Goal: Information Seeking & Learning: Learn about a topic

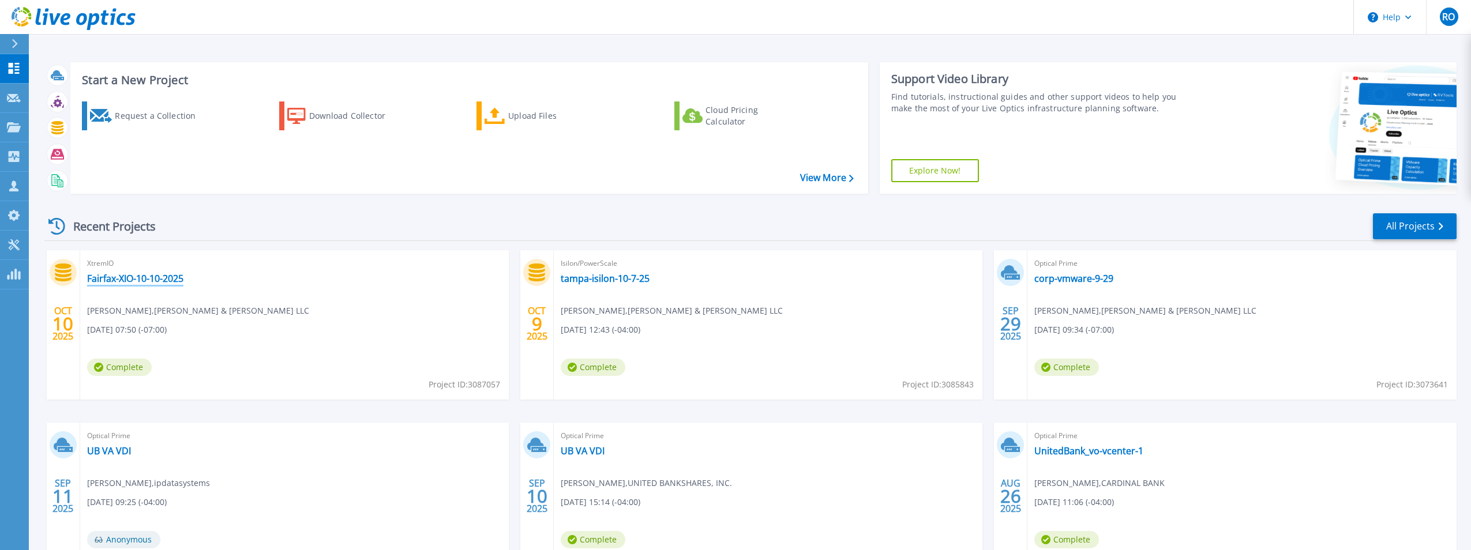
click at [149, 281] on link "Fairfax-XIO-10-10-2025" at bounding box center [135, 279] width 96 height 12
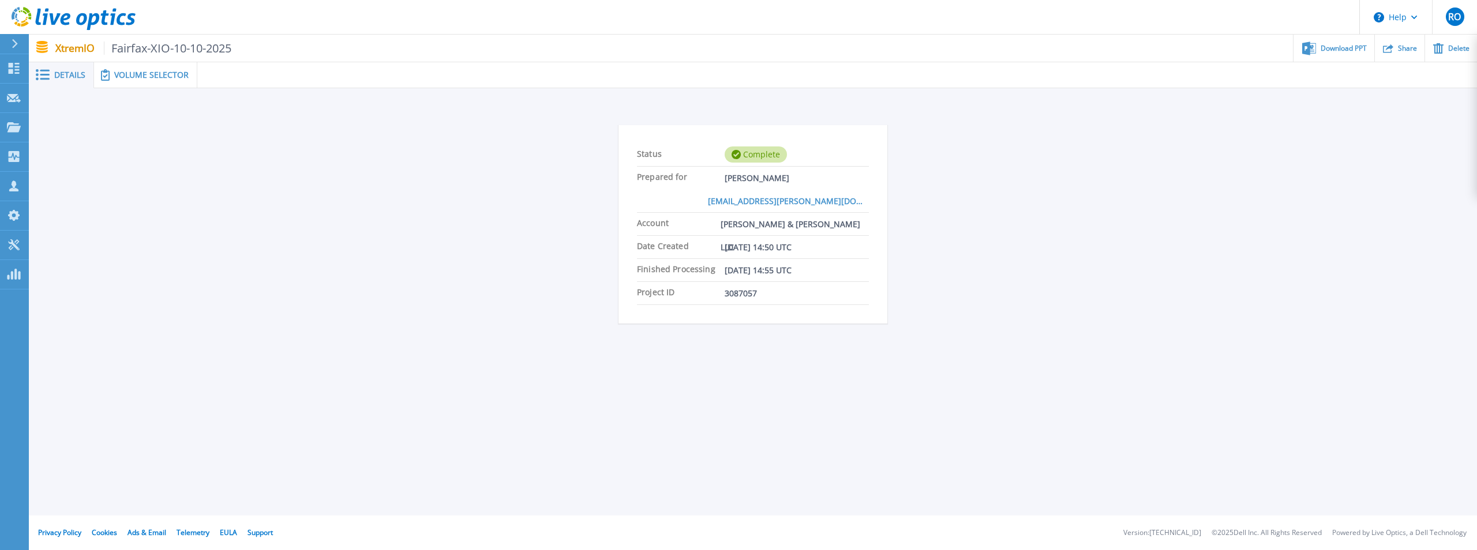
click at [140, 74] on span "Volume Selector" at bounding box center [151, 75] width 74 height 8
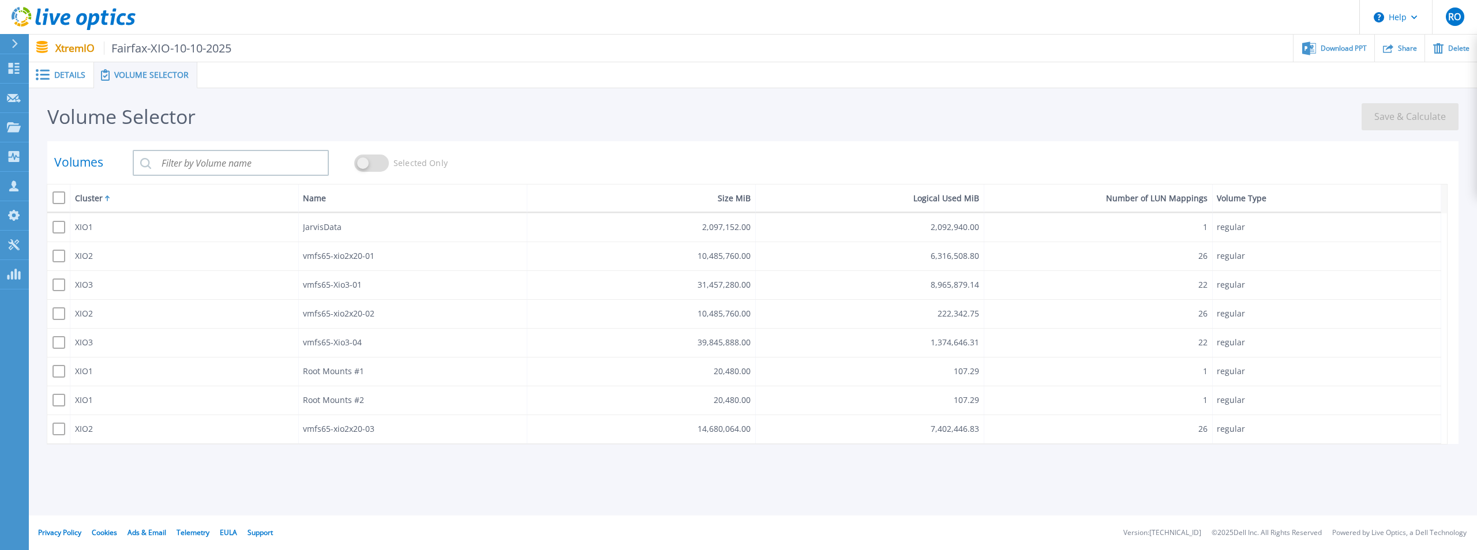
click at [69, 81] on div "Details" at bounding box center [61, 75] width 65 height 26
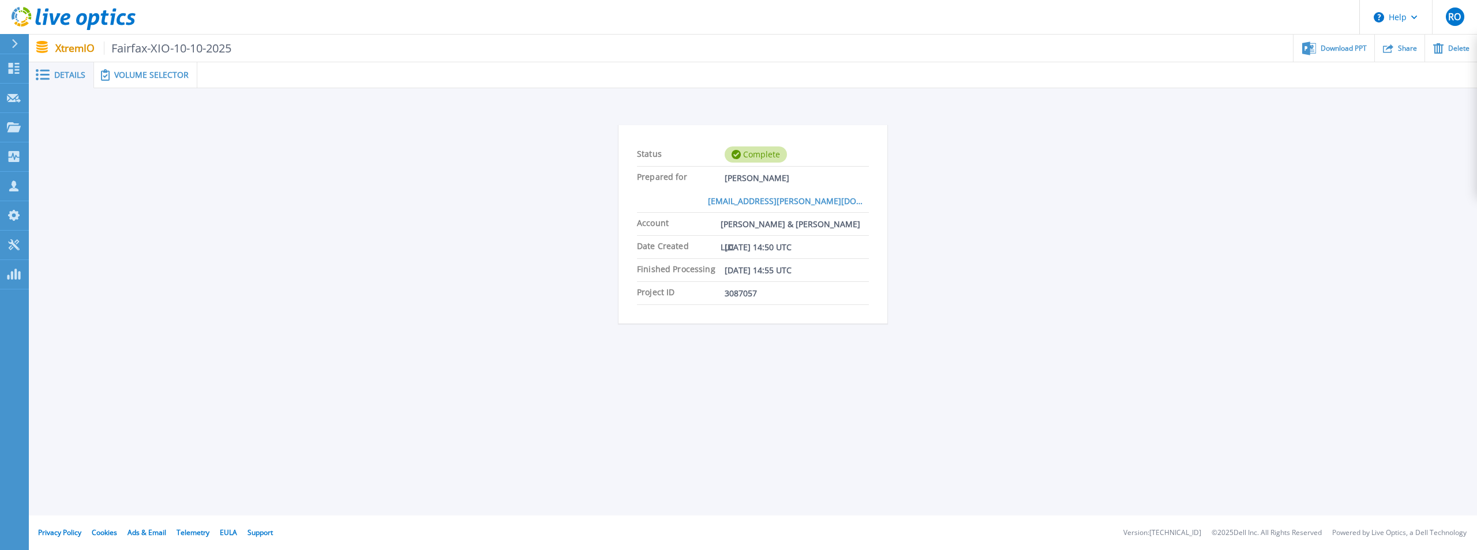
click at [157, 69] on div "Volume Selector" at bounding box center [145, 75] width 103 height 26
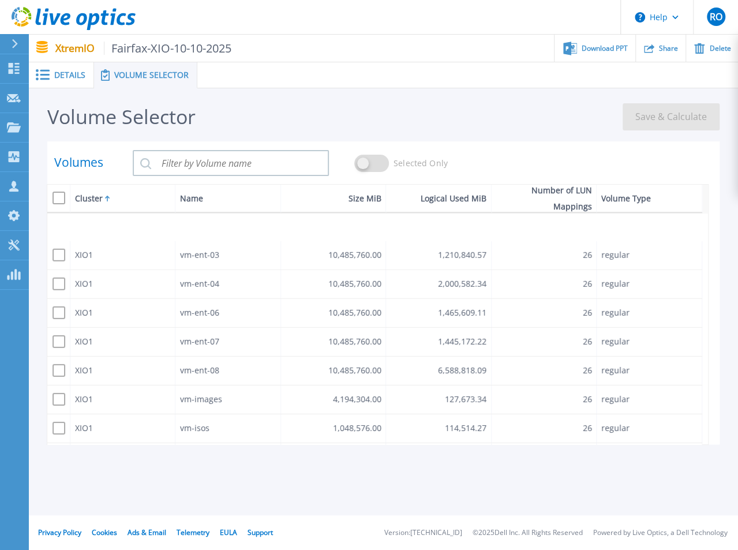
scroll to position [1759, 0]
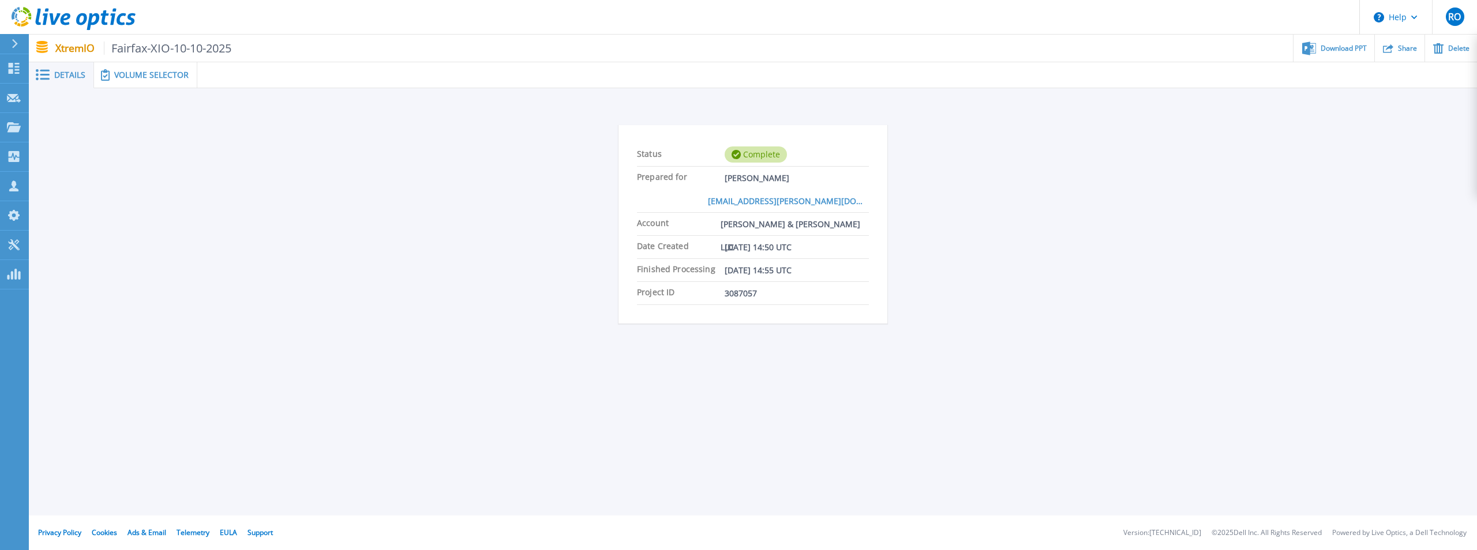
click at [28, 16] on icon at bounding box center [74, 19] width 124 height 24
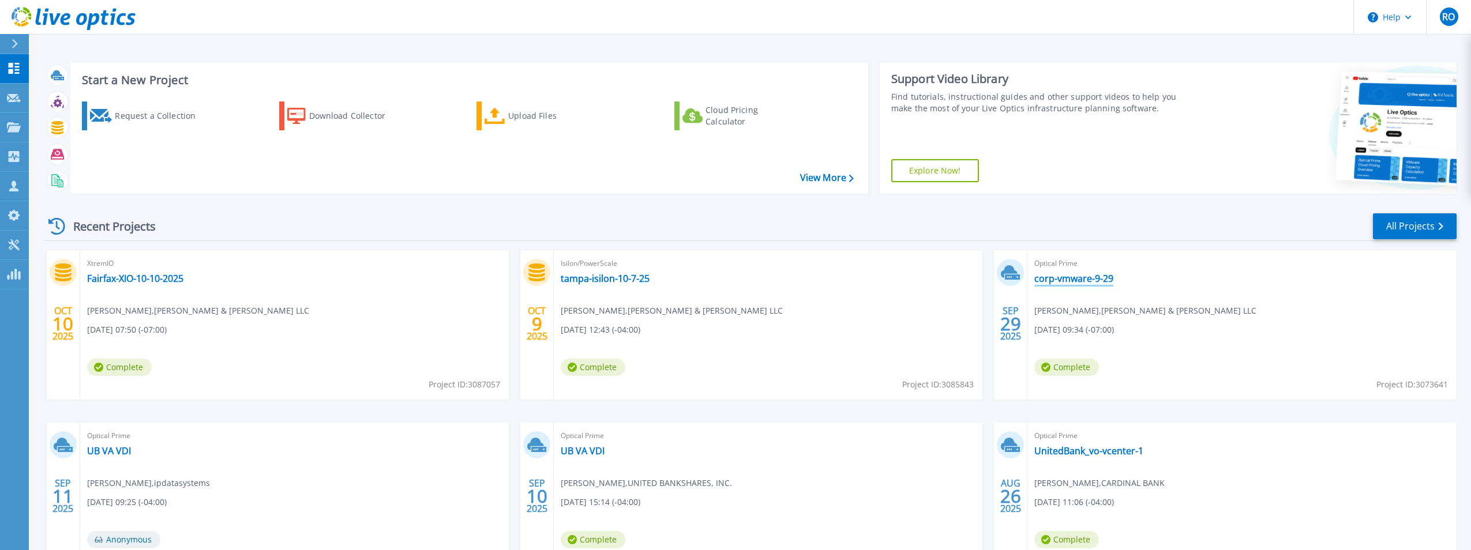
click at [1060, 280] on link "corp-vmware-9-29" at bounding box center [1073, 279] width 79 height 12
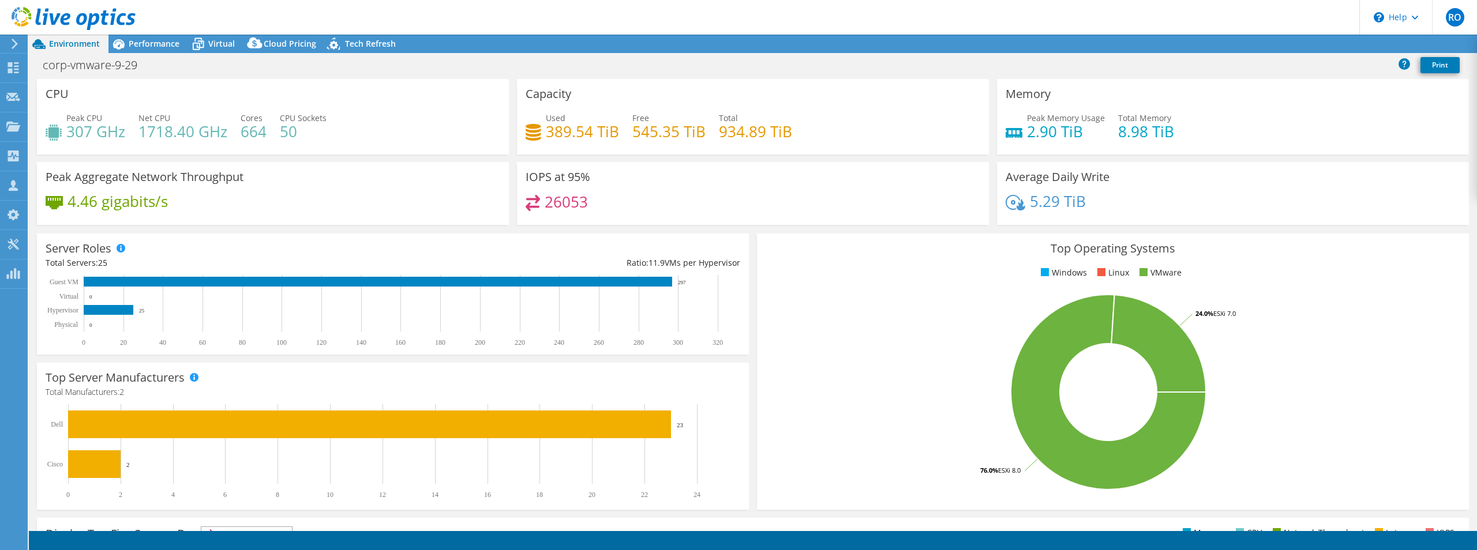
select select "USD"
click at [153, 44] on span "Performance" at bounding box center [154, 43] width 51 height 11
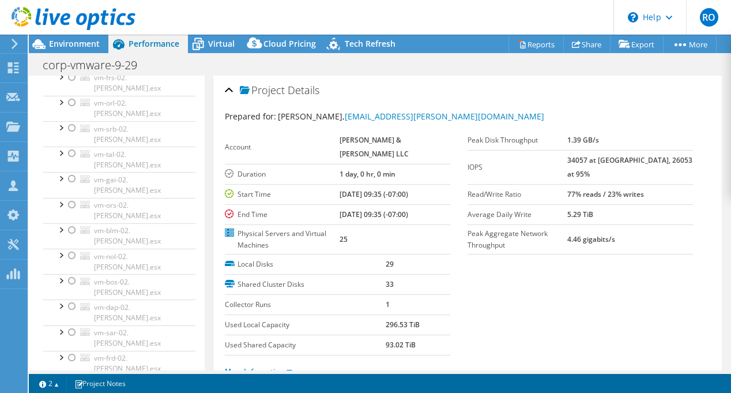
scroll to position [866, 0]
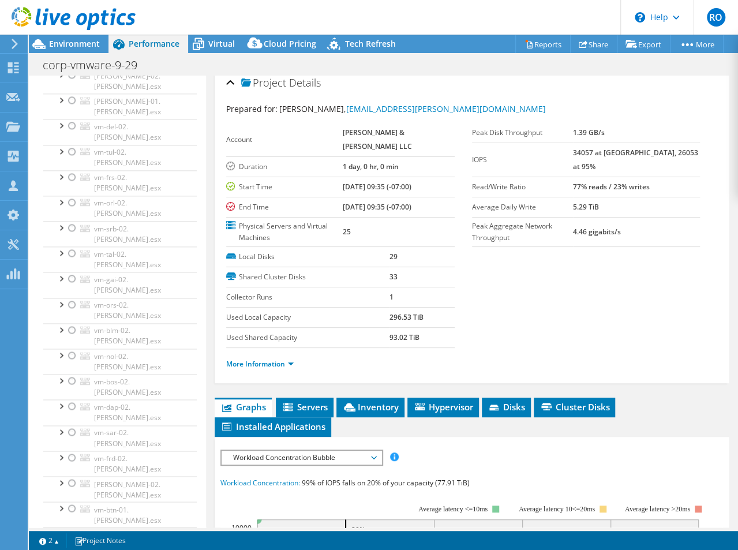
scroll to position [761, 0]
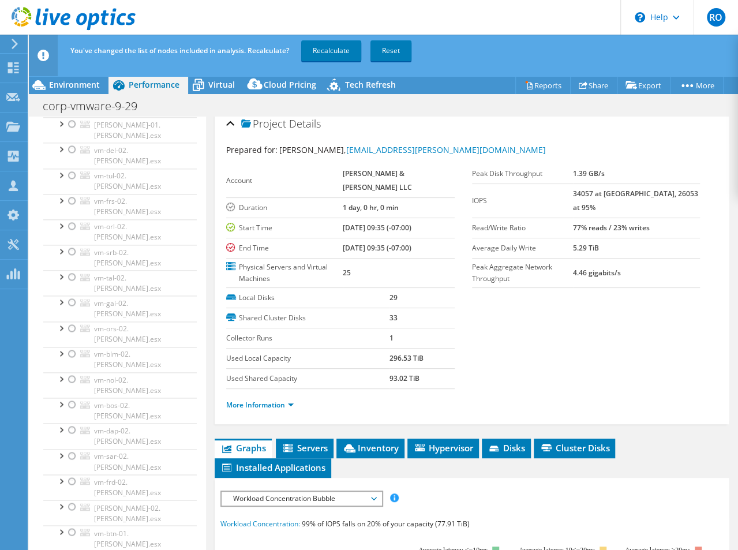
click at [324, 53] on link "Recalculate" at bounding box center [331, 50] width 60 height 21
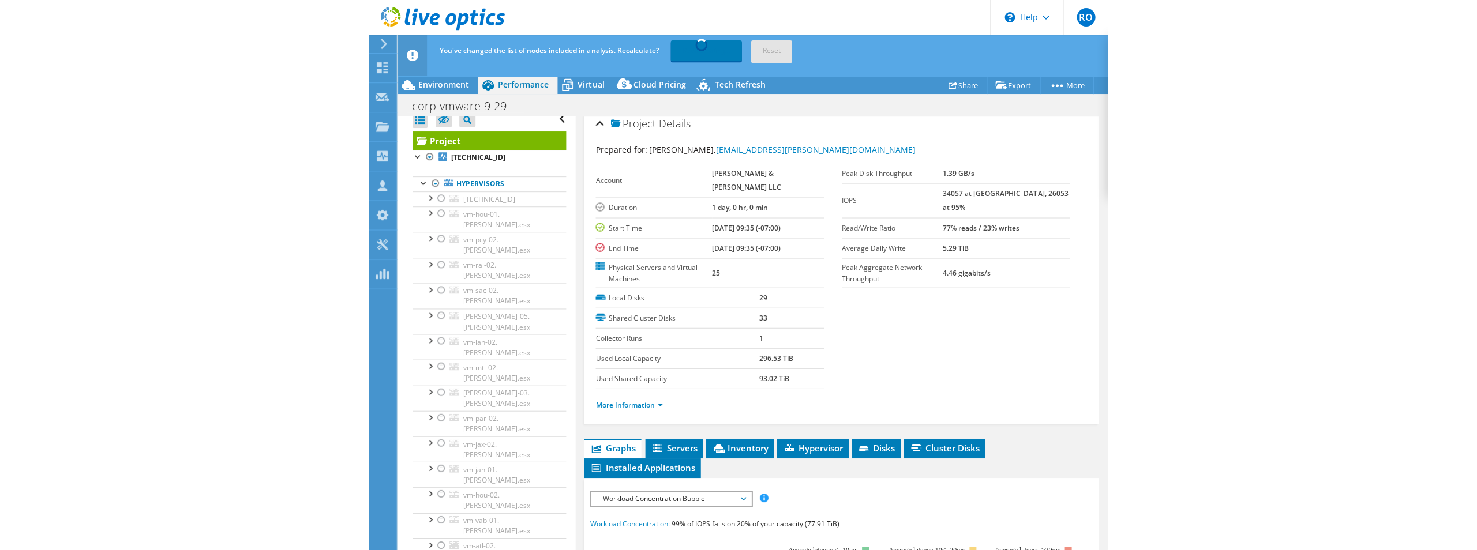
scroll to position [3, 0]
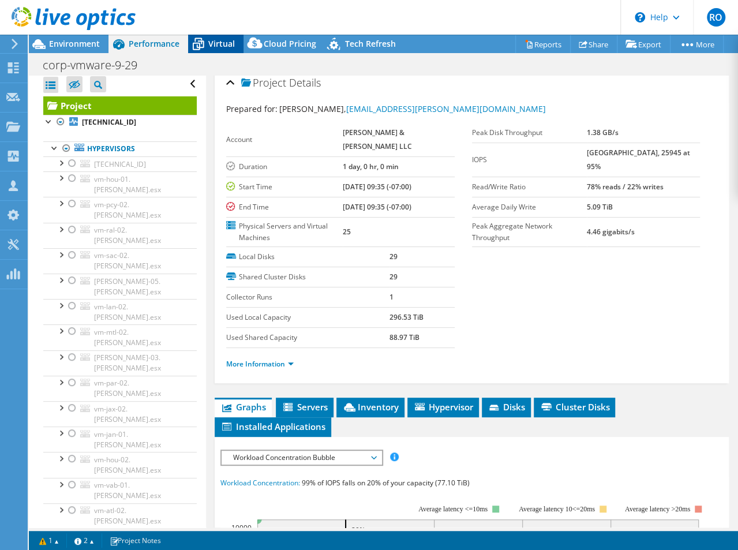
click at [220, 48] on span "Virtual" at bounding box center [221, 43] width 27 height 11
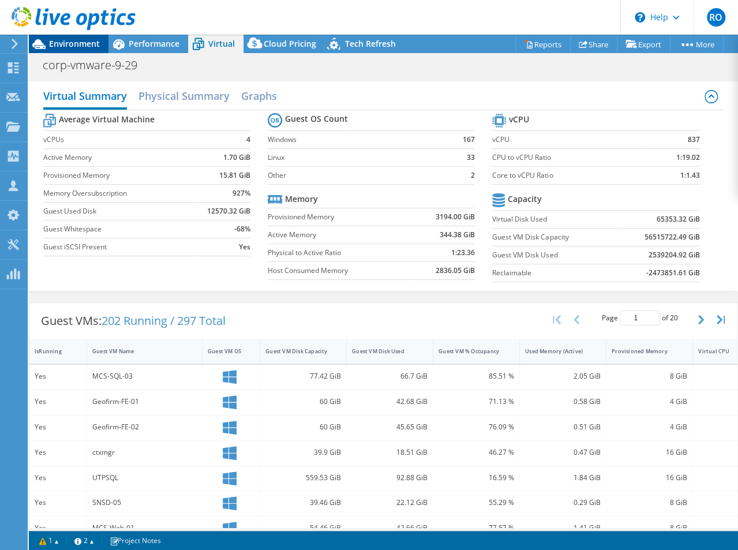
click at [76, 48] on span "Environment" at bounding box center [74, 43] width 51 height 11
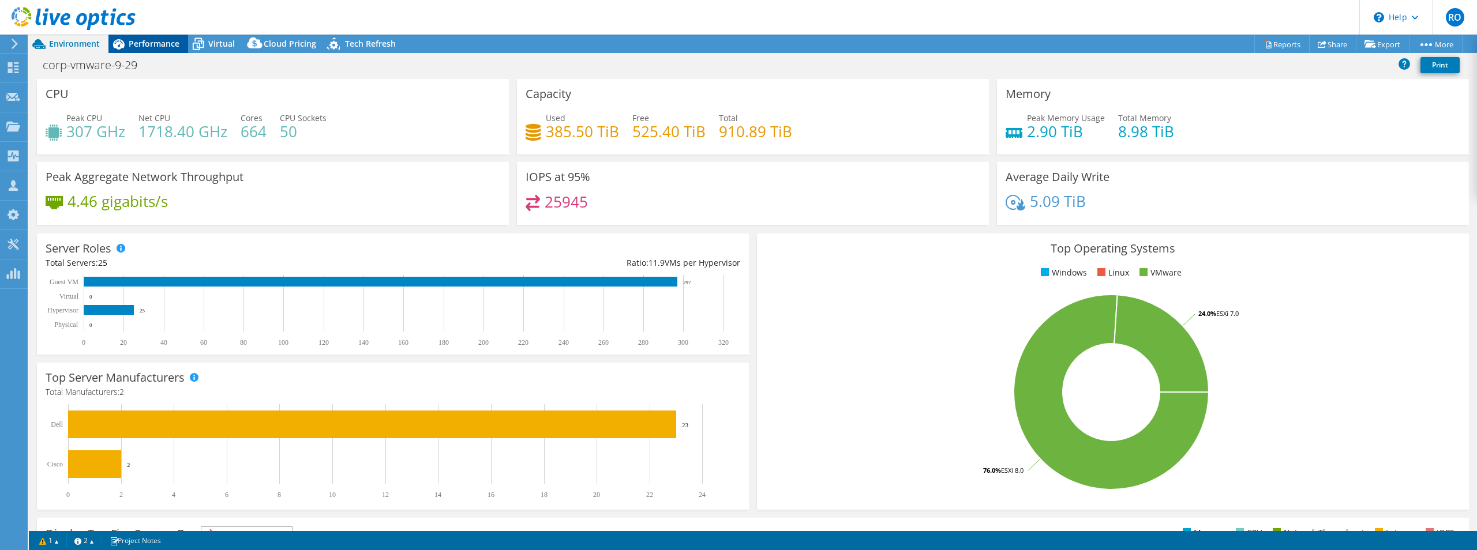
click at [154, 46] on span "Performance" at bounding box center [154, 43] width 51 height 11
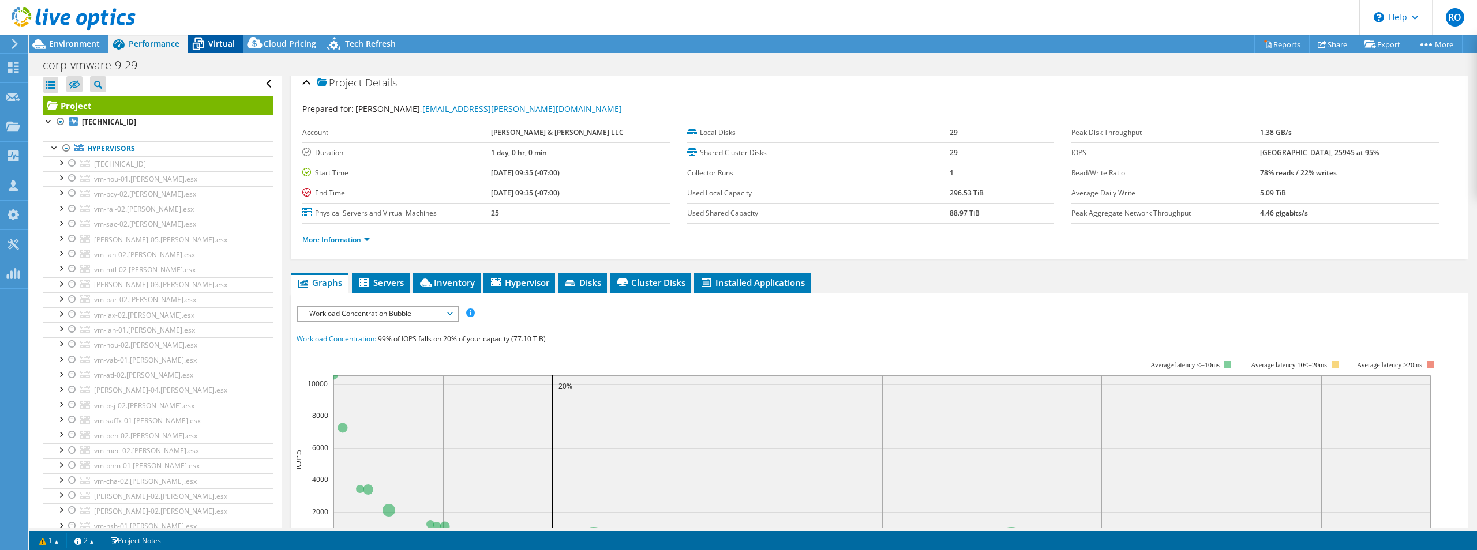
click at [216, 44] on span "Virtual" at bounding box center [221, 43] width 27 height 11
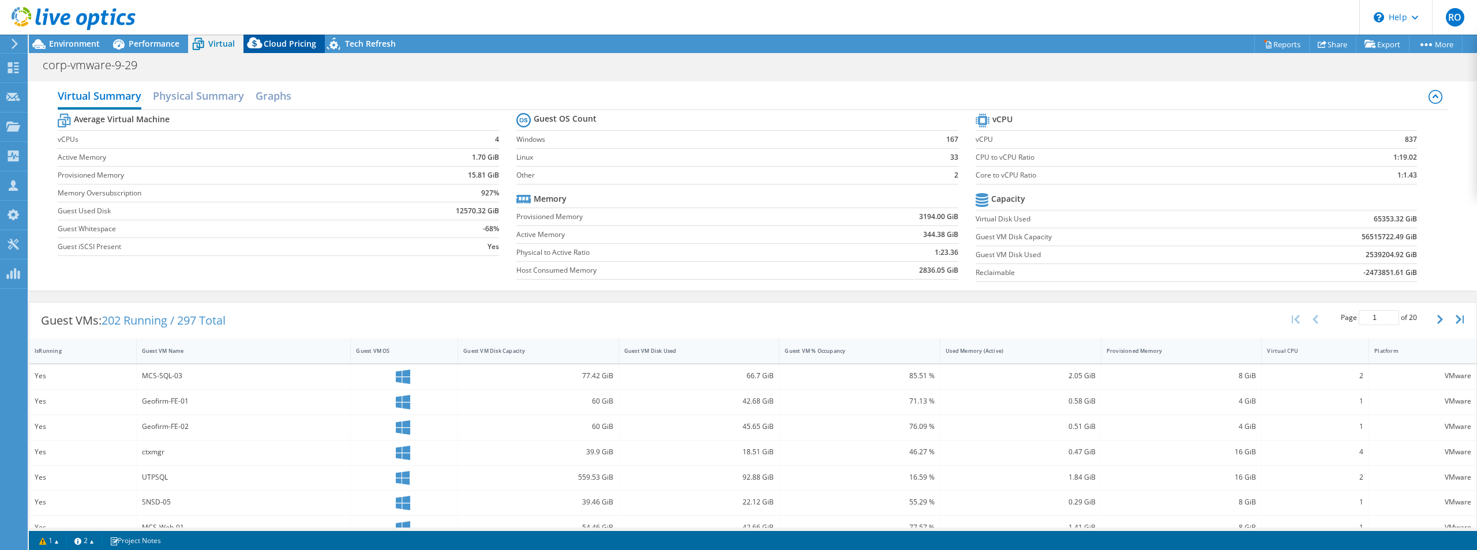
click at [294, 43] on span "Cloud Pricing" at bounding box center [290, 43] width 52 height 11
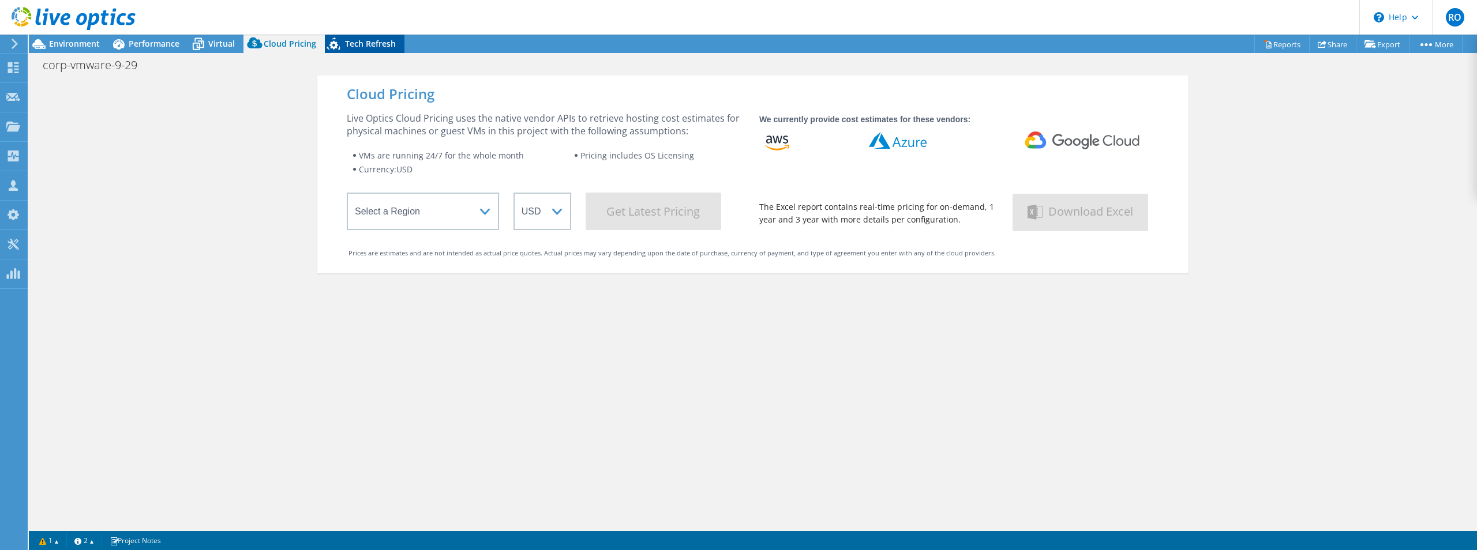
click at [371, 39] on span "Tech Refresh" at bounding box center [370, 43] width 51 height 11
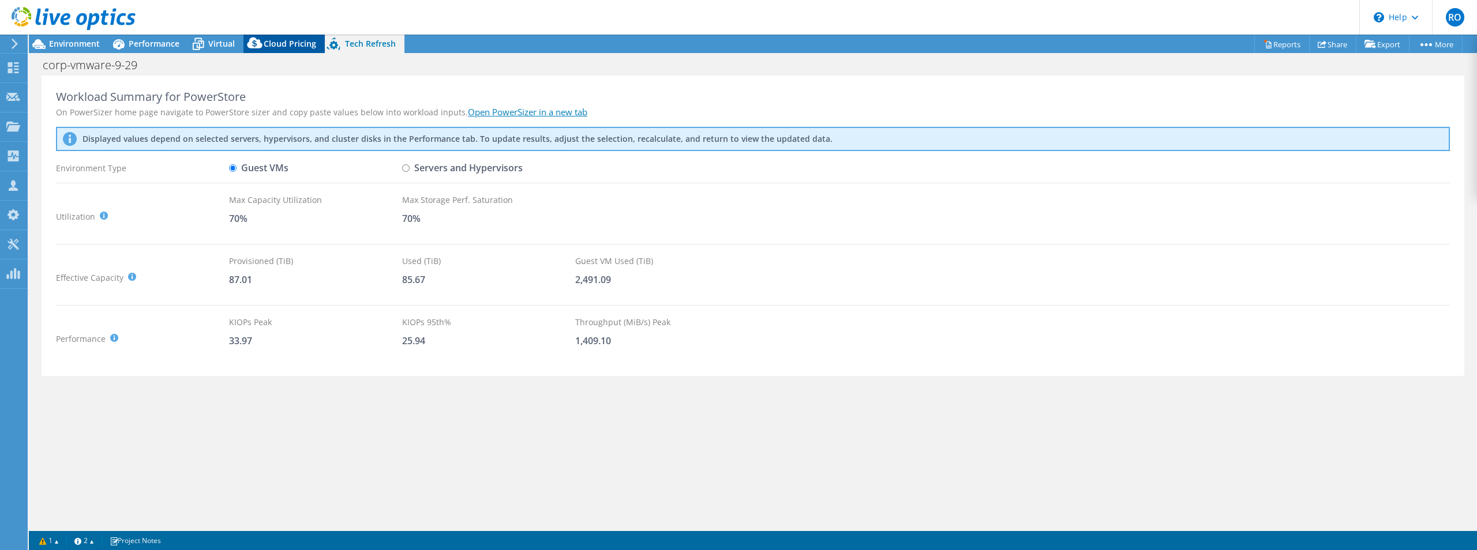
click at [275, 45] on span "Cloud Pricing" at bounding box center [290, 43] width 52 height 11
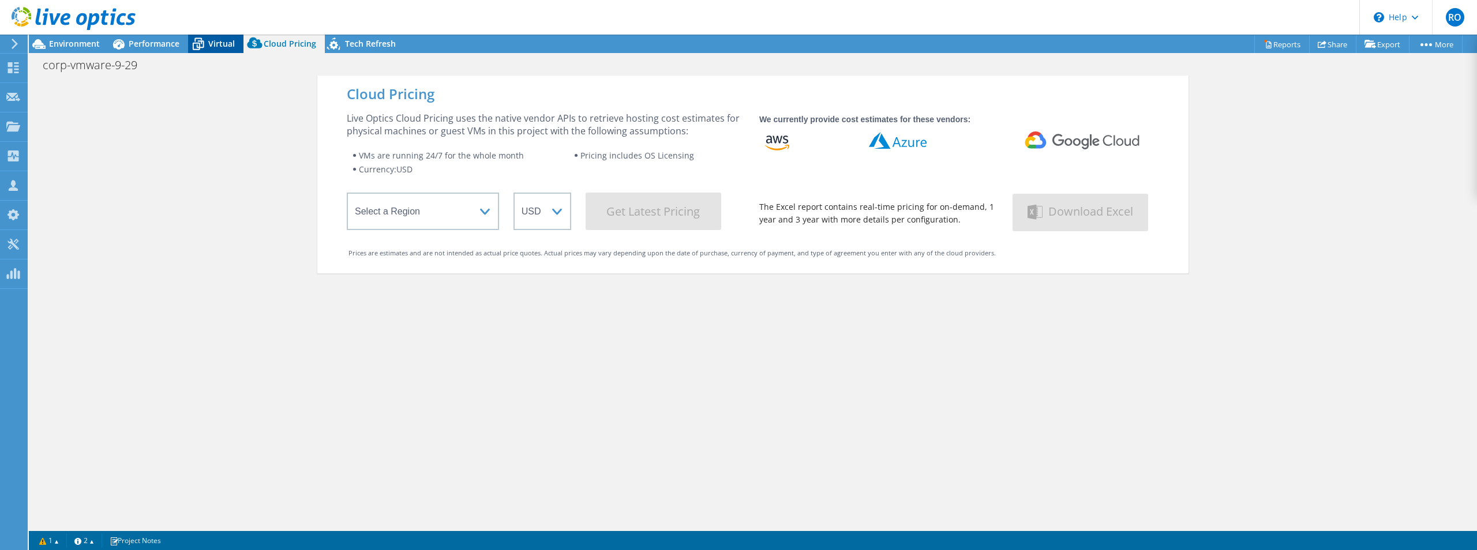
click at [220, 43] on span "Virtual" at bounding box center [221, 43] width 27 height 11
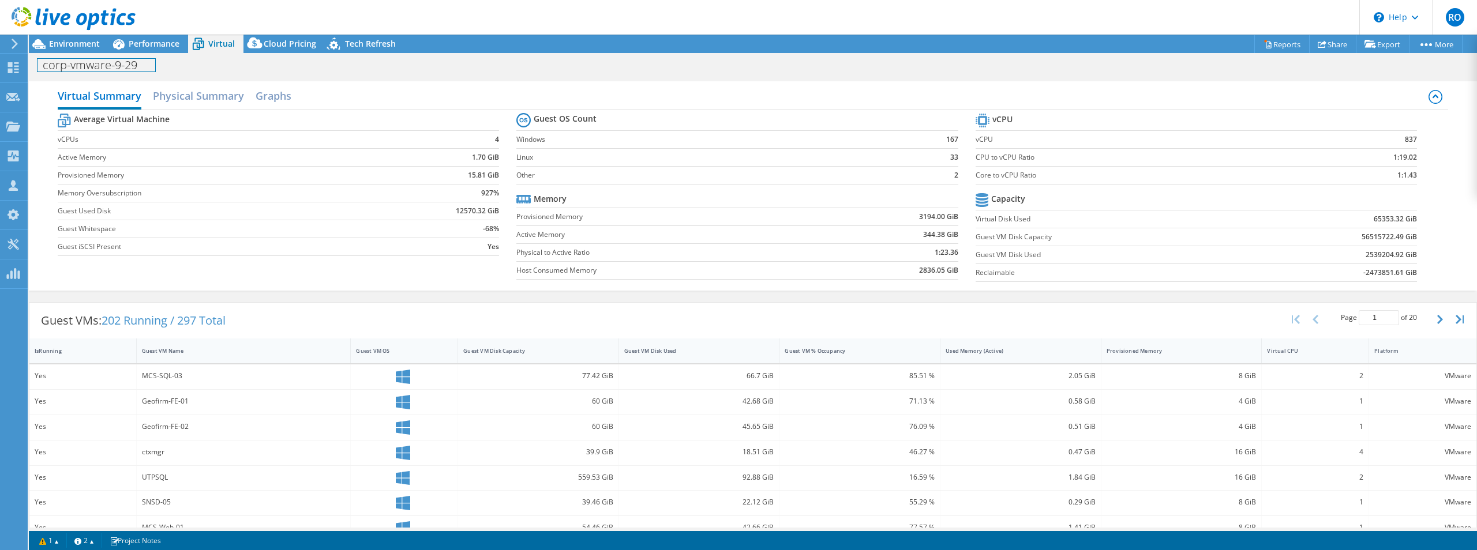
click at [160, 55] on div "corp-vmware-9-29 Print" at bounding box center [753, 64] width 1448 height 21
click at [156, 48] on span "Performance" at bounding box center [154, 43] width 51 height 11
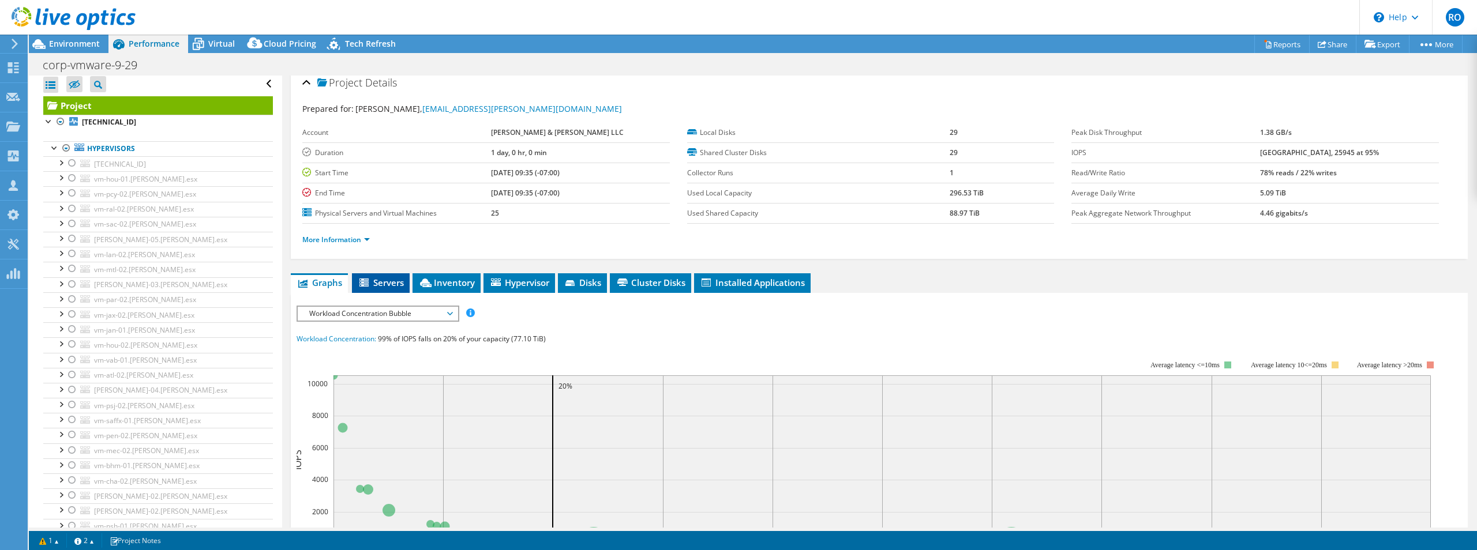
click at [390, 284] on span "Servers" at bounding box center [381, 283] width 46 height 12
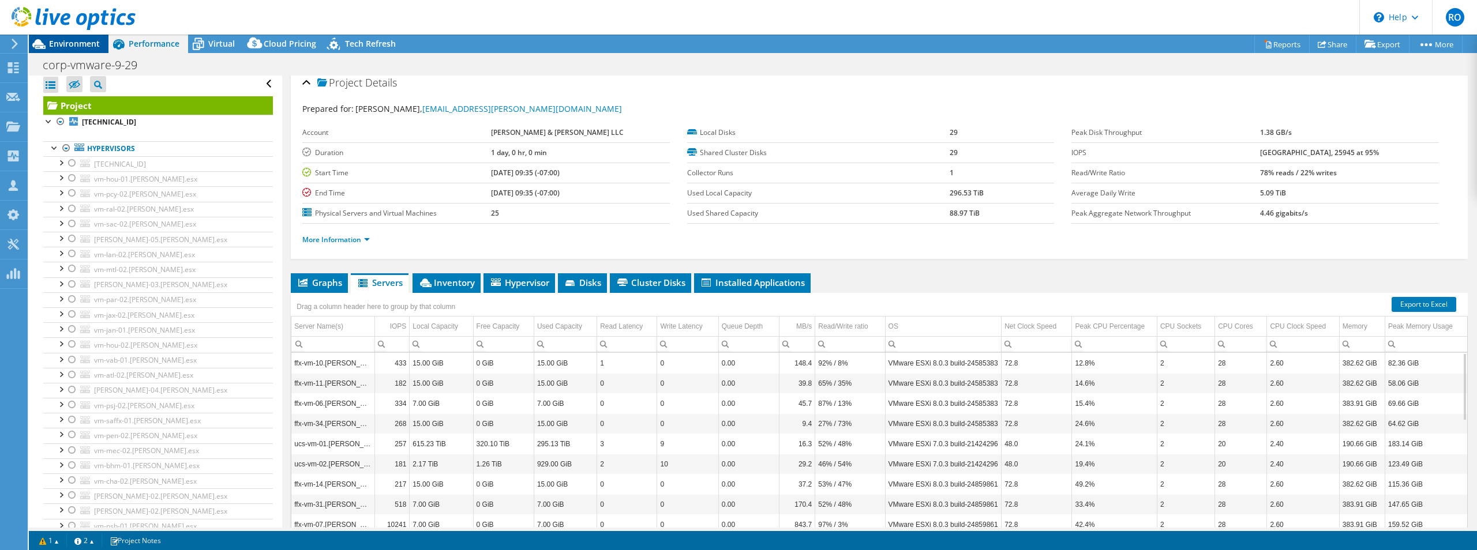
click at [63, 43] on span "Environment" at bounding box center [74, 43] width 51 height 11
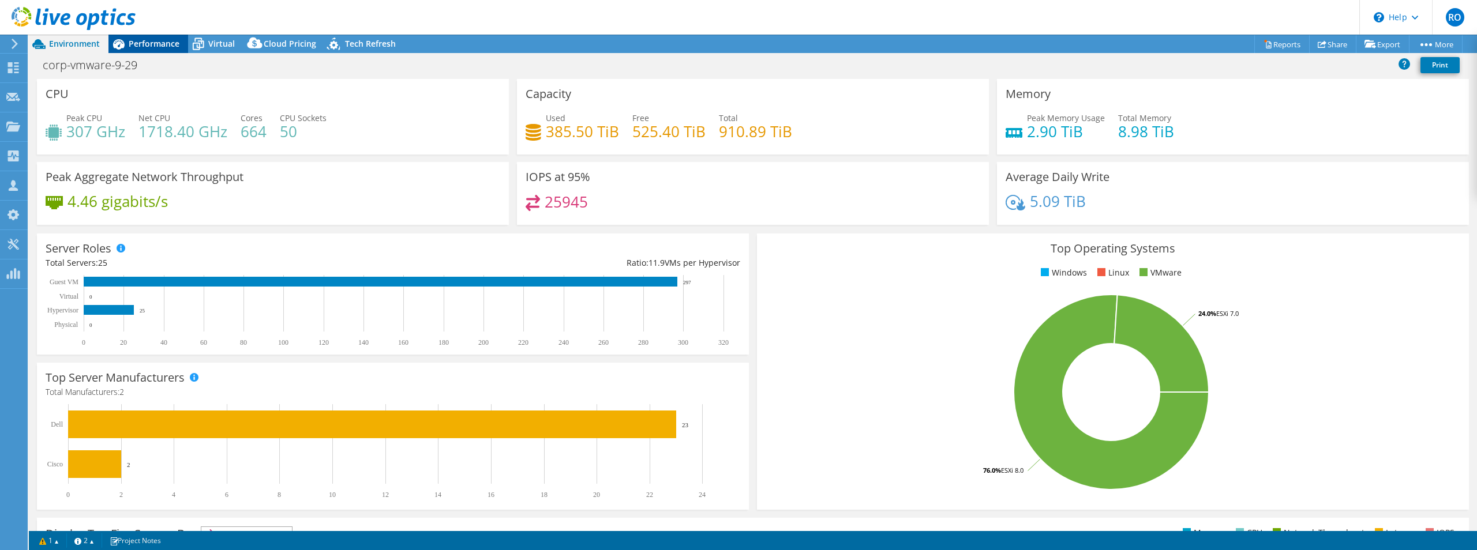
click at [152, 42] on span "Performance" at bounding box center [154, 43] width 51 height 11
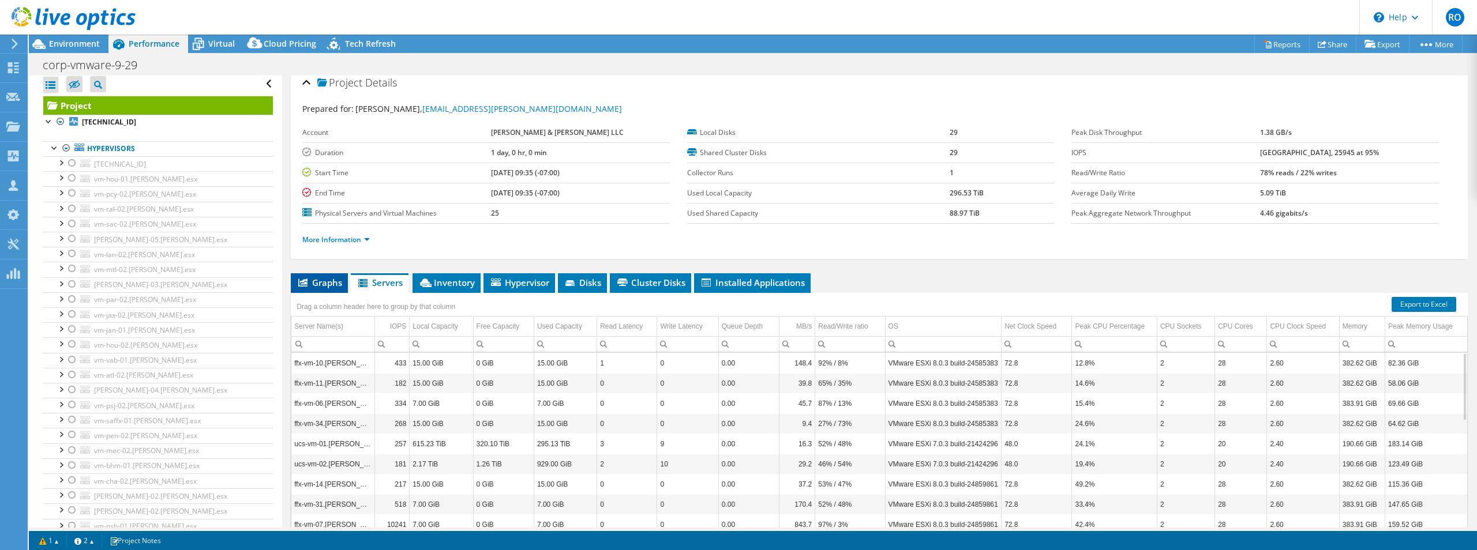
click at [328, 282] on span "Graphs" at bounding box center [319, 283] width 46 height 12
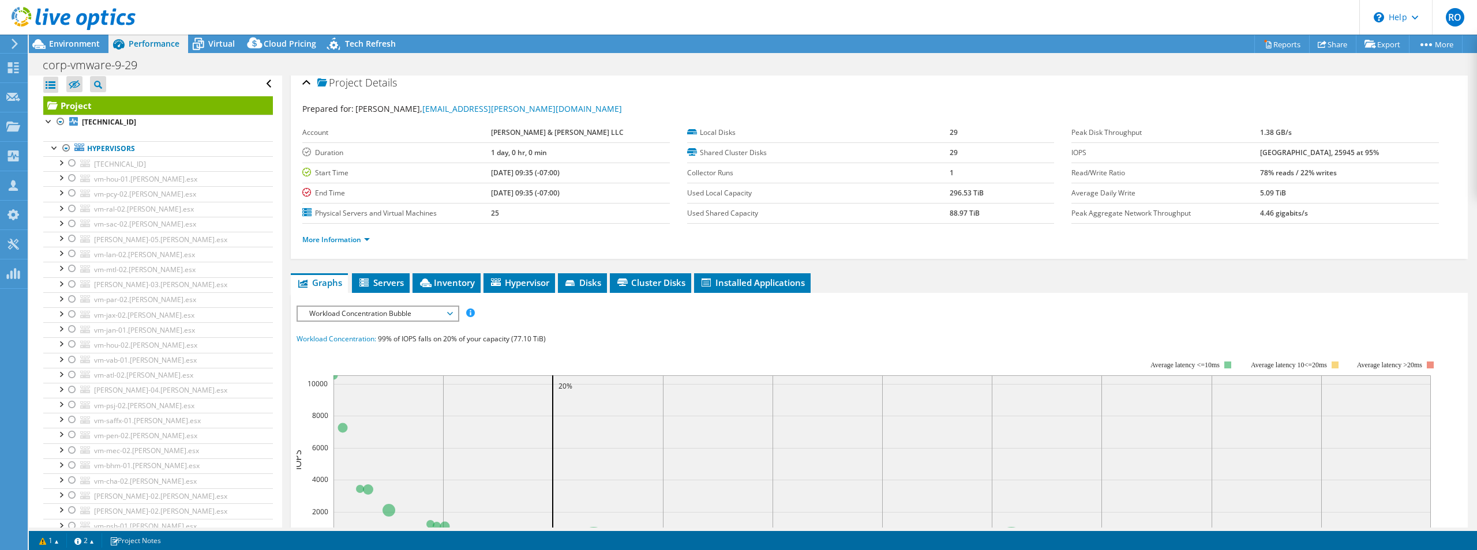
click at [422, 310] on span "Workload Concentration Bubble" at bounding box center [377, 314] width 148 height 14
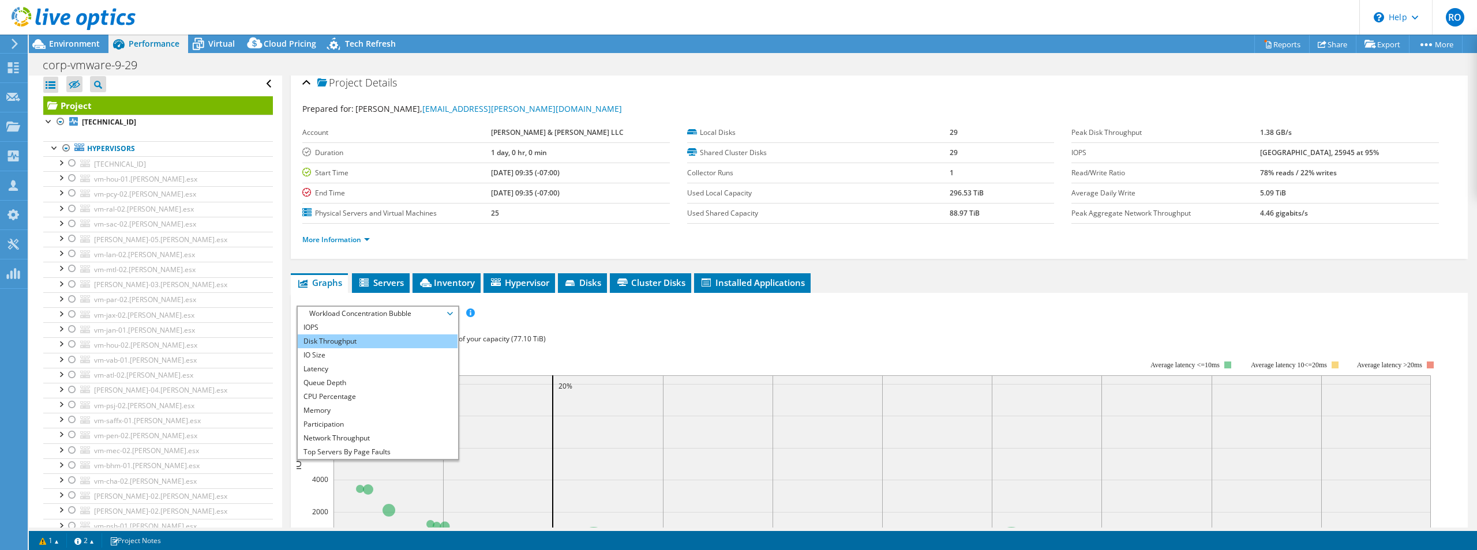
click at [316, 335] on li "Disk Throughput" at bounding box center [378, 342] width 160 height 14
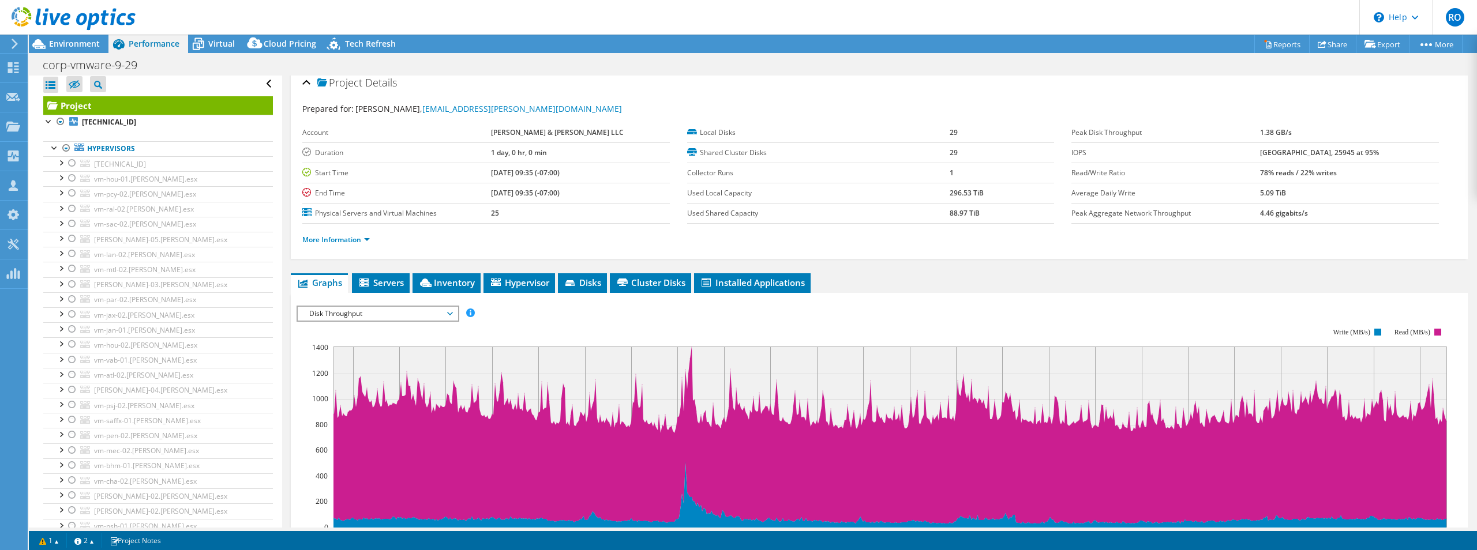
click at [314, 328] on section "Workload Concentration: 99% of IOPS falls on 20% of your capacity (77.10 TiB) 1…" at bounding box center [878, 503] width 1165 height 381
click at [361, 310] on span "Disk Throughput" at bounding box center [377, 314] width 148 height 14
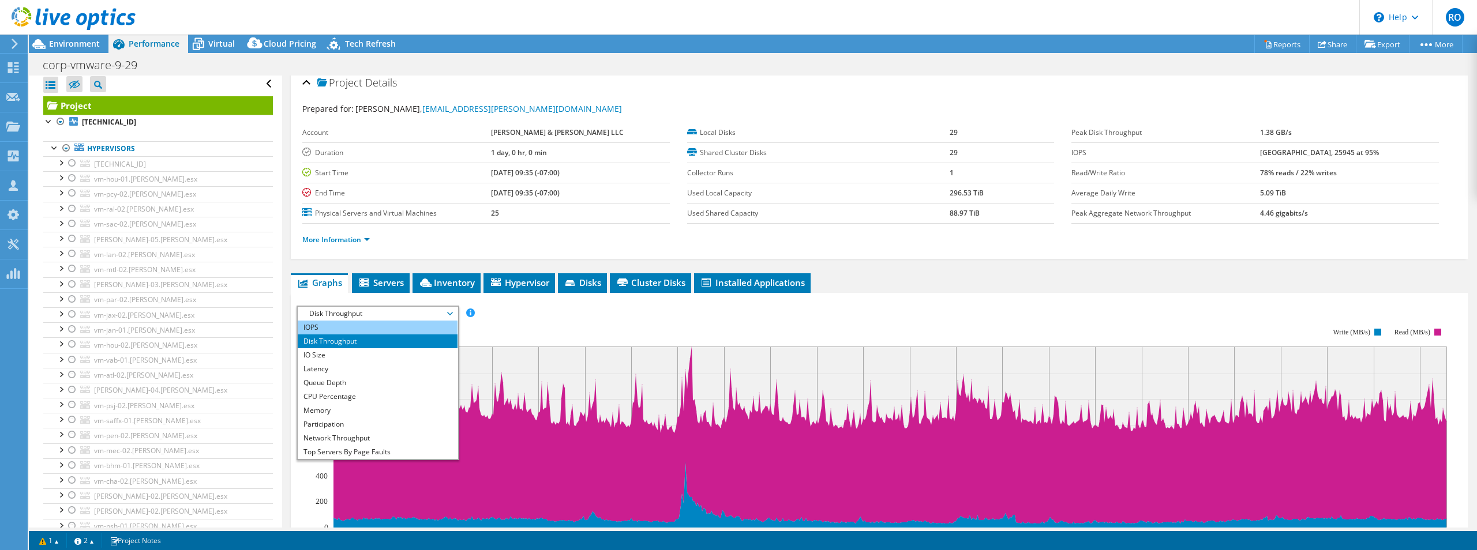
click at [316, 326] on li "IOPS" at bounding box center [378, 328] width 160 height 14
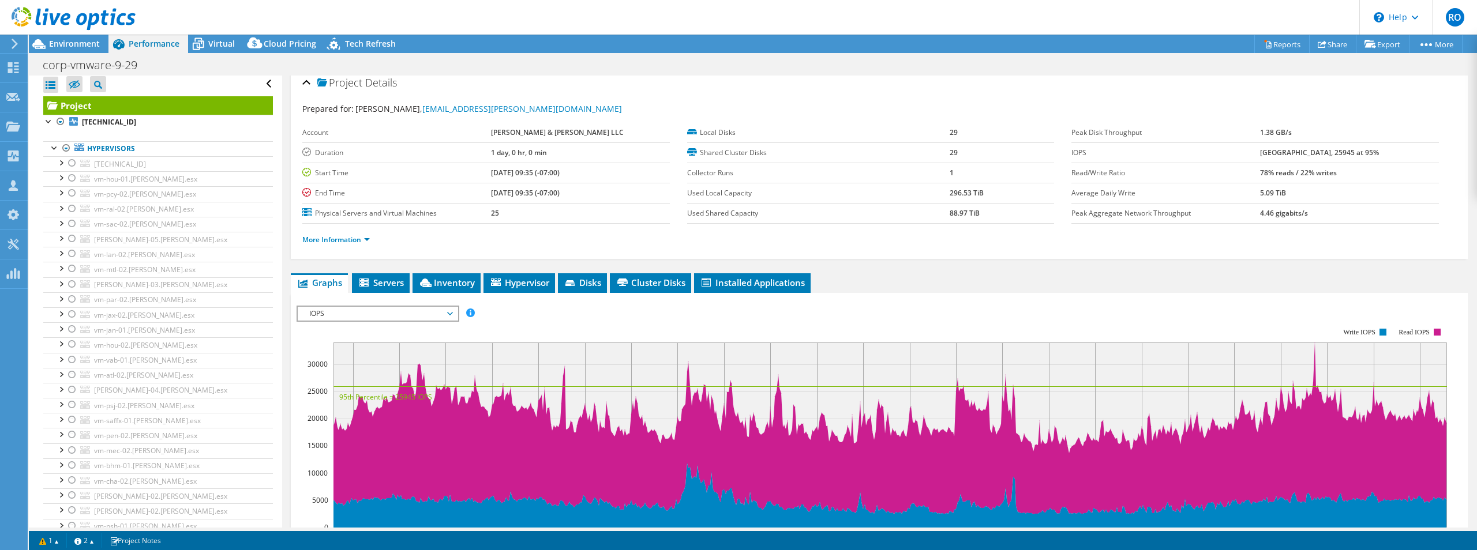
click at [316, 312] on span "IOPS" at bounding box center [377, 314] width 148 height 14
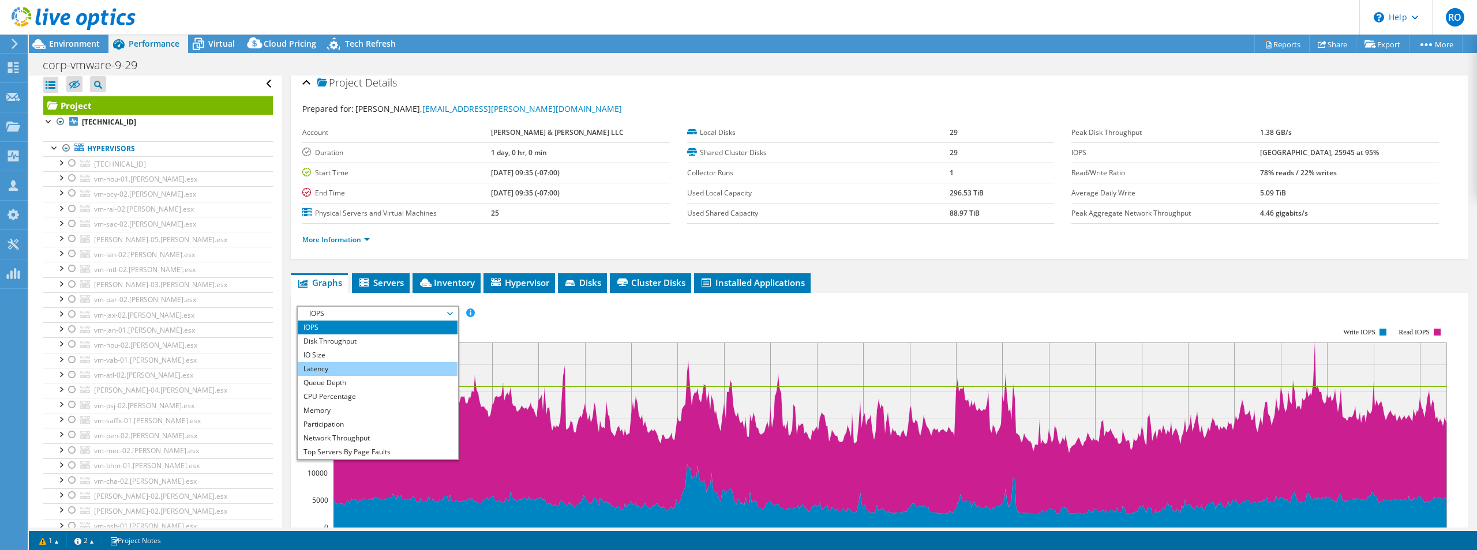
click at [316, 367] on li "Latency" at bounding box center [378, 369] width 160 height 14
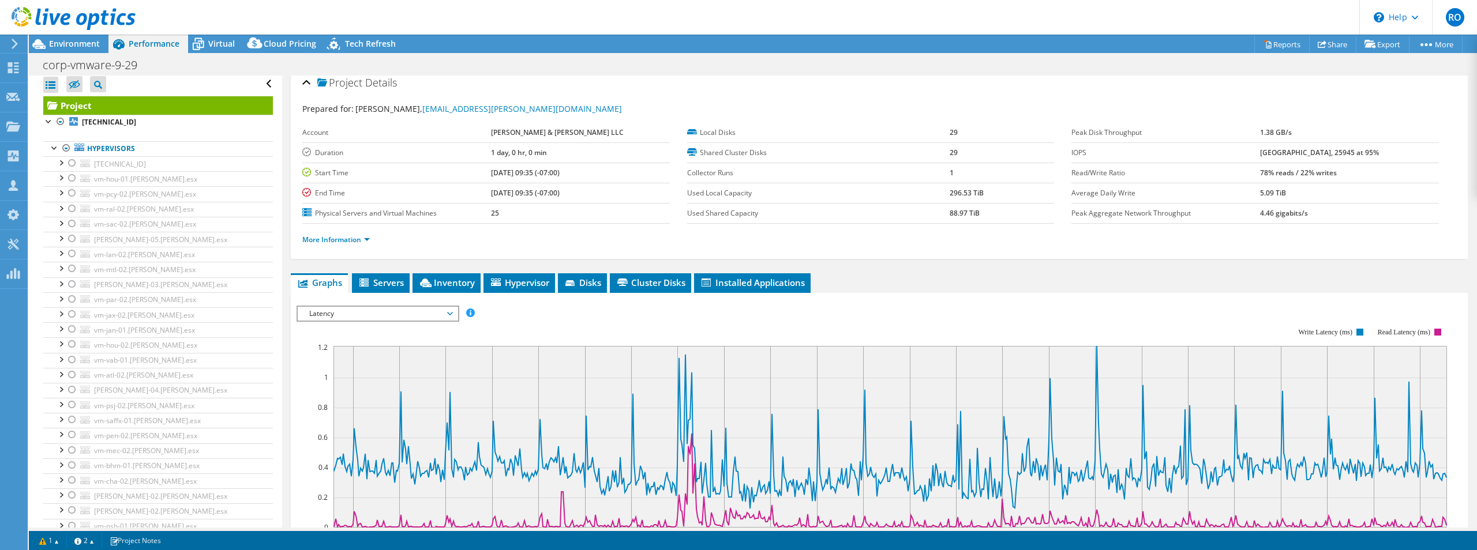
click at [369, 309] on span "Latency" at bounding box center [377, 314] width 148 height 14
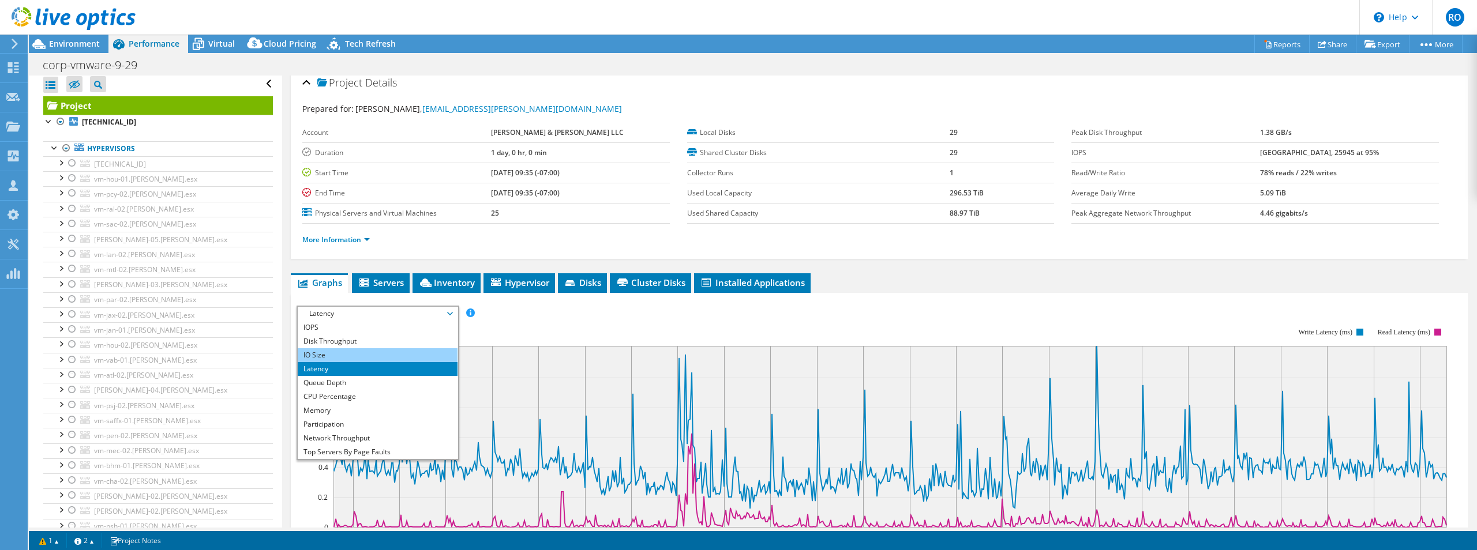
click at [329, 354] on li "IO Size" at bounding box center [378, 355] width 160 height 14
